Goal: Task Accomplishment & Management: Manage account settings

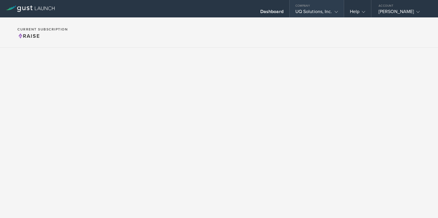
click at [315, 12] on div "UQ Solutions, Inc." at bounding box center [316, 13] width 43 height 9
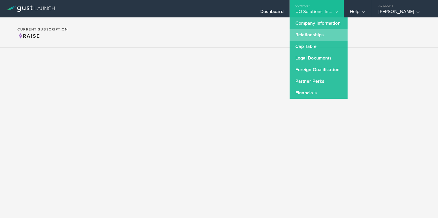
click at [303, 36] on link "Relationships" at bounding box center [318, 35] width 58 height 12
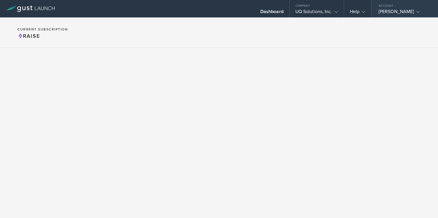
click at [393, 12] on div "[PERSON_NAME]" at bounding box center [402, 13] width 49 height 9
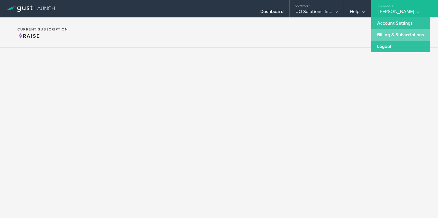
click at [388, 35] on link "Billing & Subscriptions" at bounding box center [400, 35] width 59 height 12
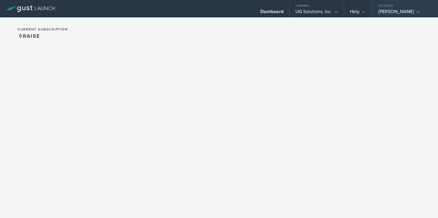
click at [402, 12] on div "[PERSON_NAME]" at bounding box center [402, 13] width 49 height 9
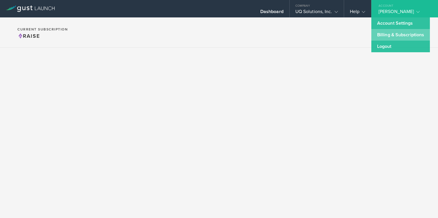
click at [384, 34] on link "Billing & Subscriptions" at bounding box center [400, 35] width 59 height 12
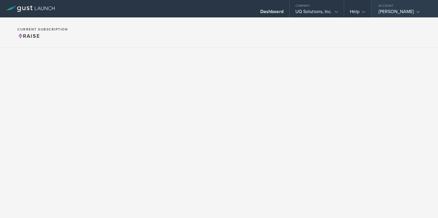
click at [404, 13] on div "[PERSON_NAME]" at bounding box center [402, 13] width 49 height 9
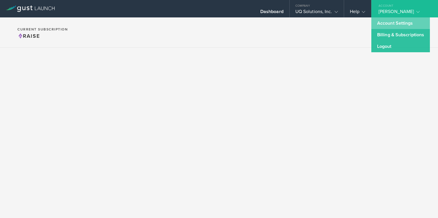
click at [390, 27] on link "Account Settings" at bounding box center [400, 23] width 59 height 12
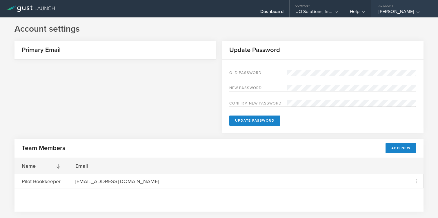
click at [386, 13] on div "[PERSON_NAME]" at bounding box center [402, 13] width 49 height 9
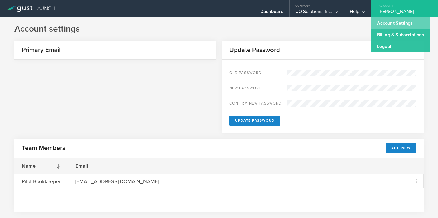
click at [386, 26] on link "Account Settings" at bounding box center [400, 23] width 59 height 12
